Goal: Navigation & Orientation: Find specific page/section

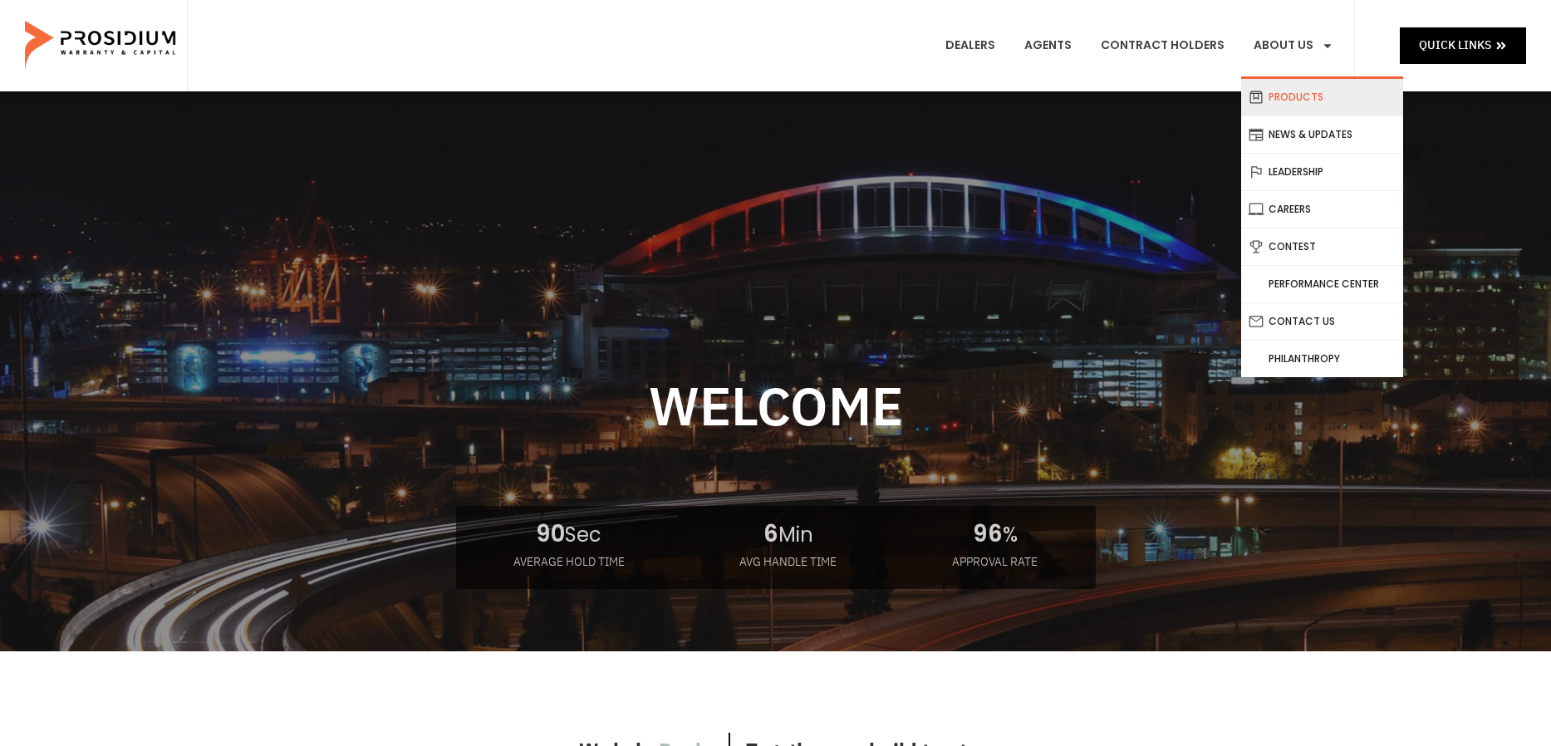
click at [1296, 90] on link "Products" at bounding box center [1322, 97] width 162 height 37
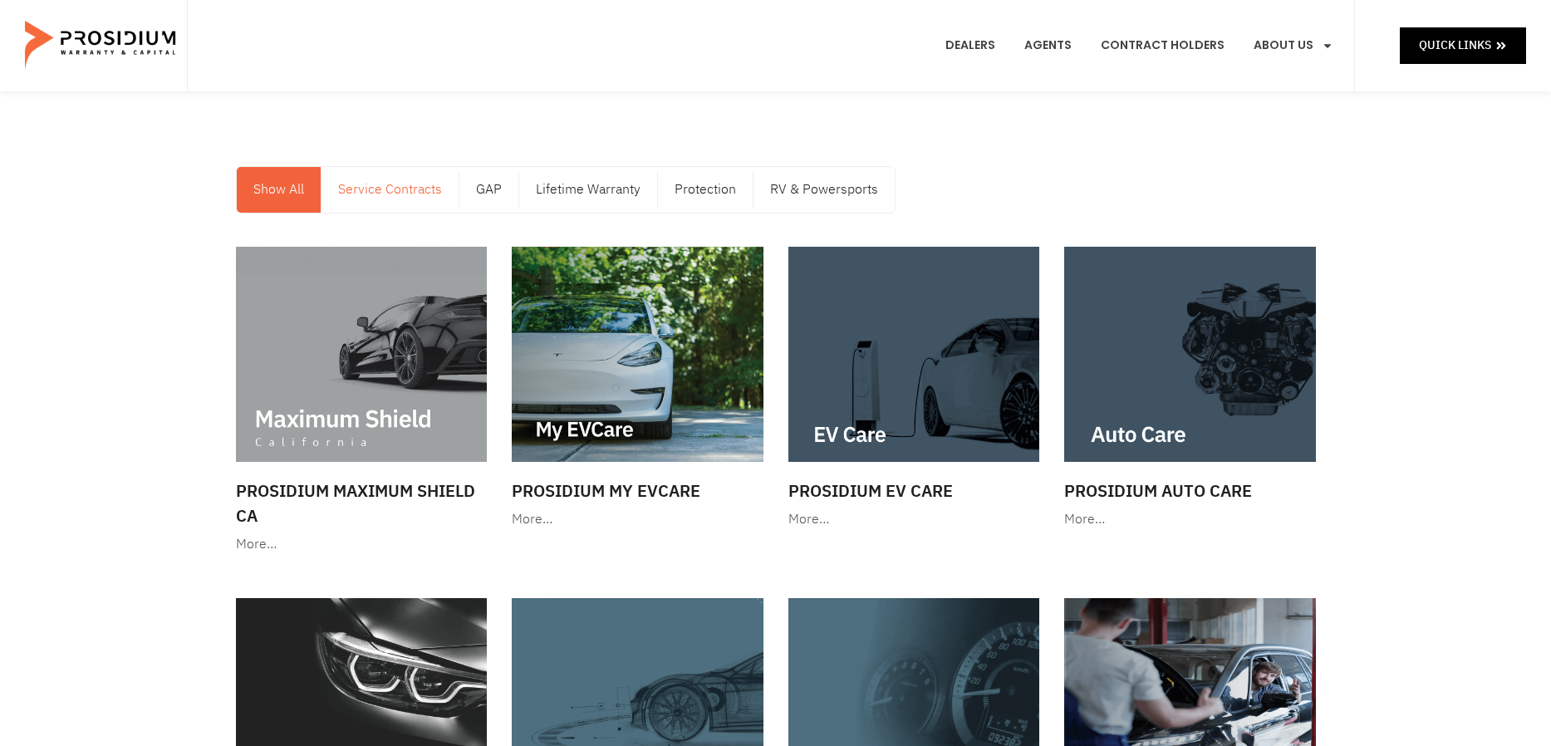
click at [391, 191] on link "Service Contracts" at bounding box center [390, 190] width 137 height 46
